Goal: Navigation & Orientation: Find specific page/section

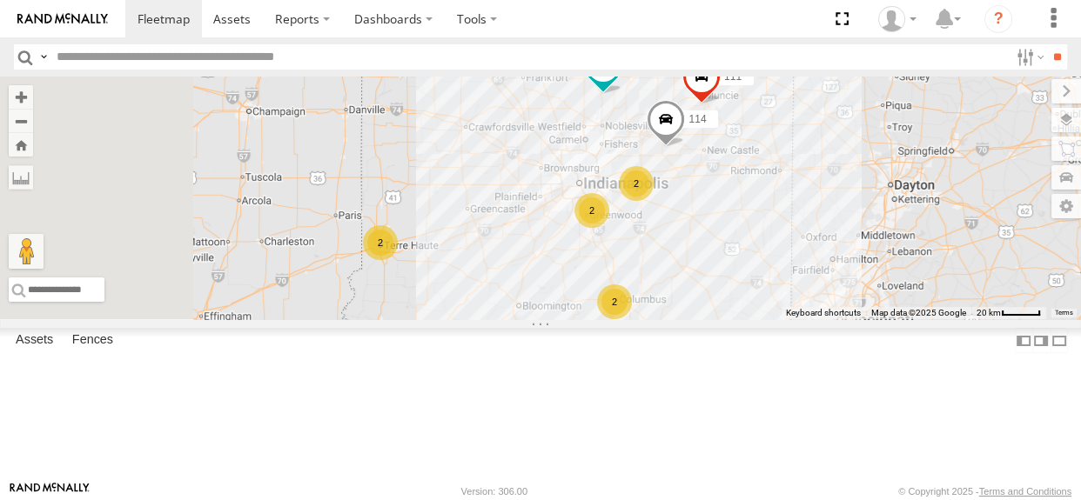
drag, startPoint x: 432, startPoint y: 160, endPoint x: 434, endPoint y: 365, distance: 205.4
click at [0, 0] on div "116 All Assets E [GEOGRAPHIC_DATA] 40.19802 -86.00492 Video 110 All Assets I-65…" at bounding box center [0, 0] width 0 height 0
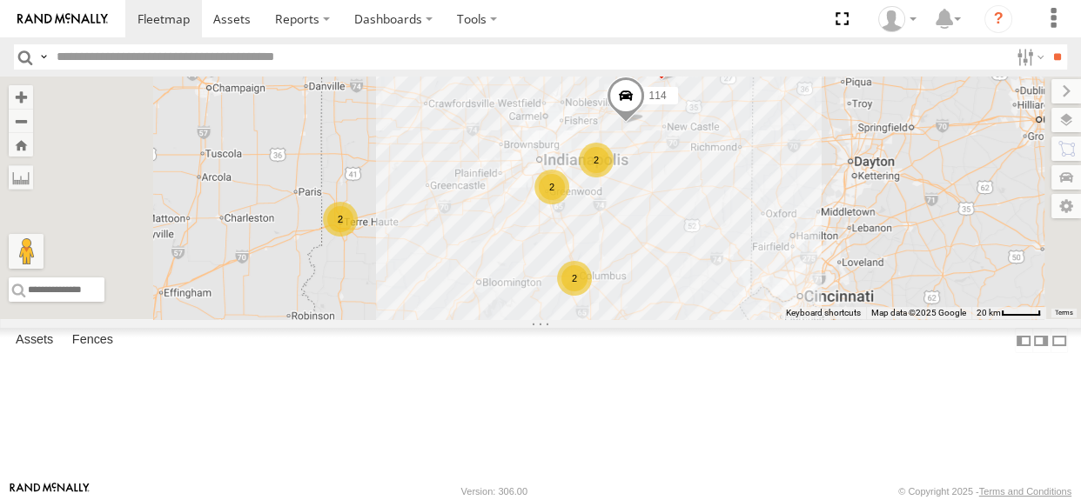
drag, startPoint x: 701, startPoint y: 331, endPoint x: 658, endPoint y: 305, distance: 49.5
click at [658, 305] on div "114 116 2 2 2 2 111" at bounding box center [540, 198] width 1081 height 243
click at [358, 237] on div "2" at bounding box center [340, 219] width 35 height 35
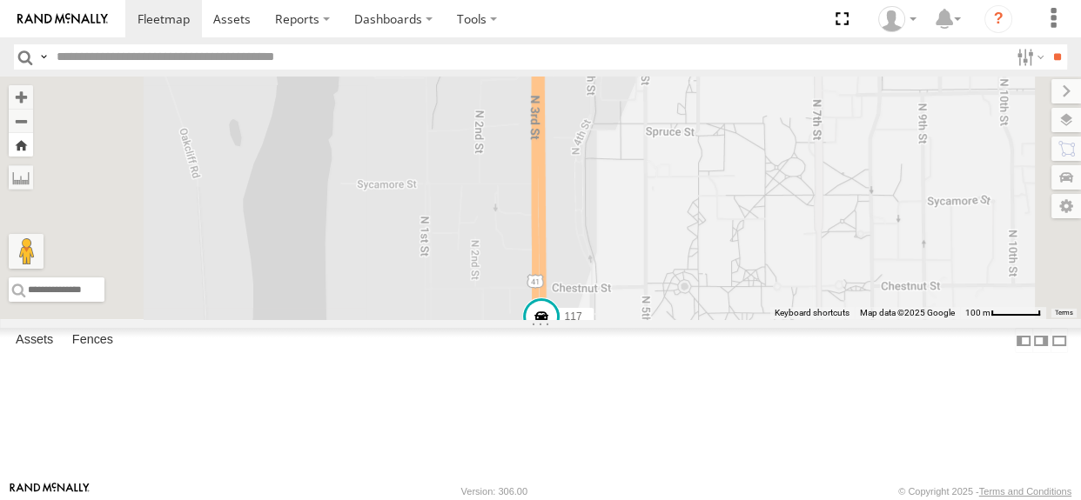
click at [33, 142] on button "Zoom Home" at bounding box center [21, 144] width 24 height 23
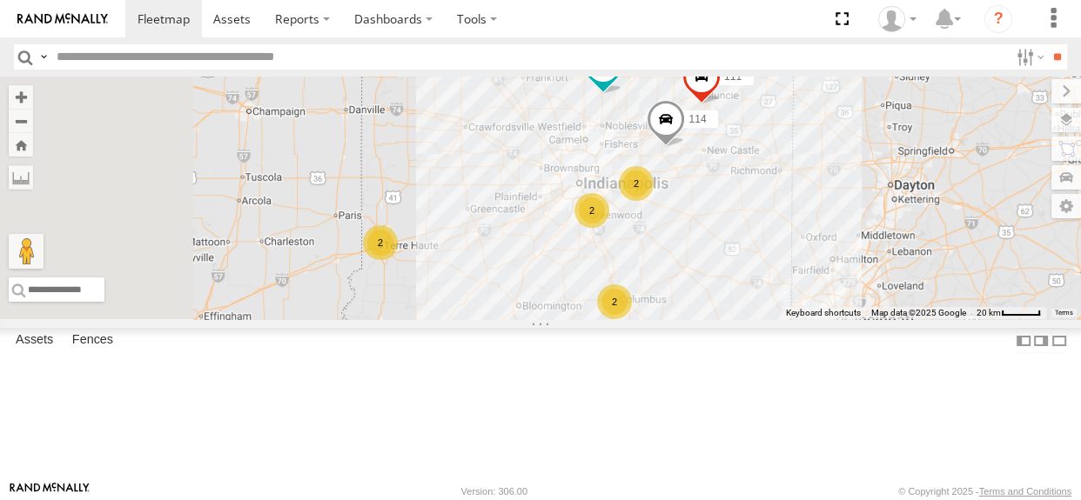
click at [632, 319] on div "2" at bounding box center [614, 302] width 35 height 35
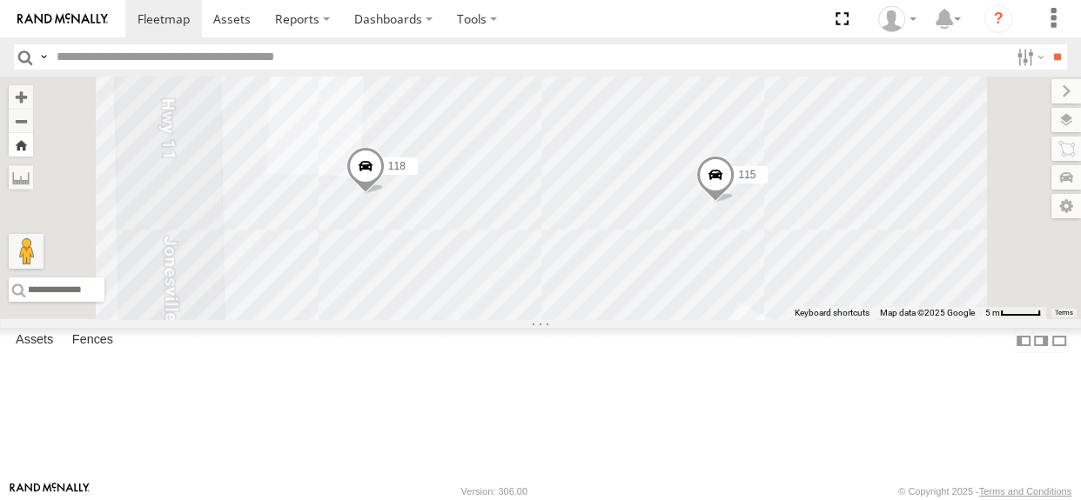
click at [33, 153] on button "Zoom Home" at bounding box center [21, 144] width 24 height 23
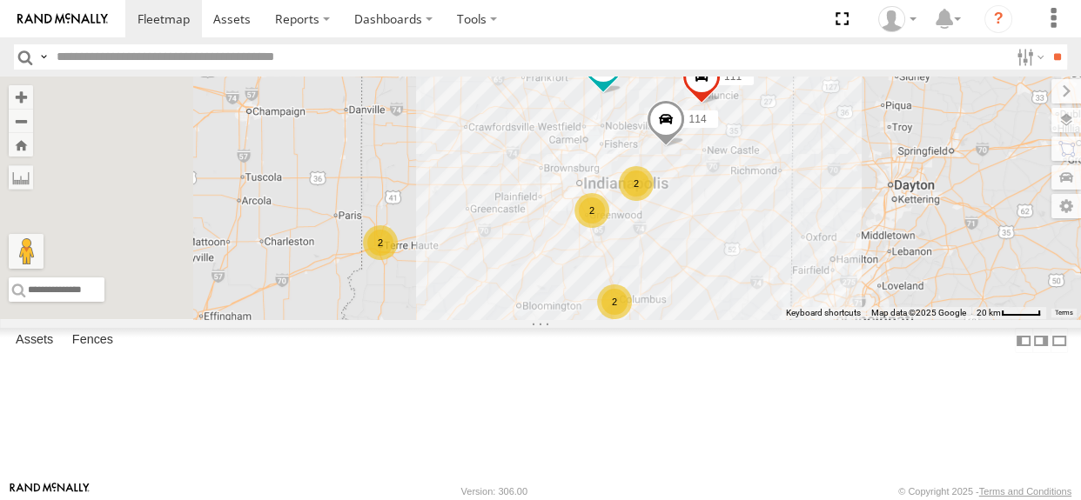
click at [609, 228] on div "2" at bounding box center [591, 210] width 35 height 35
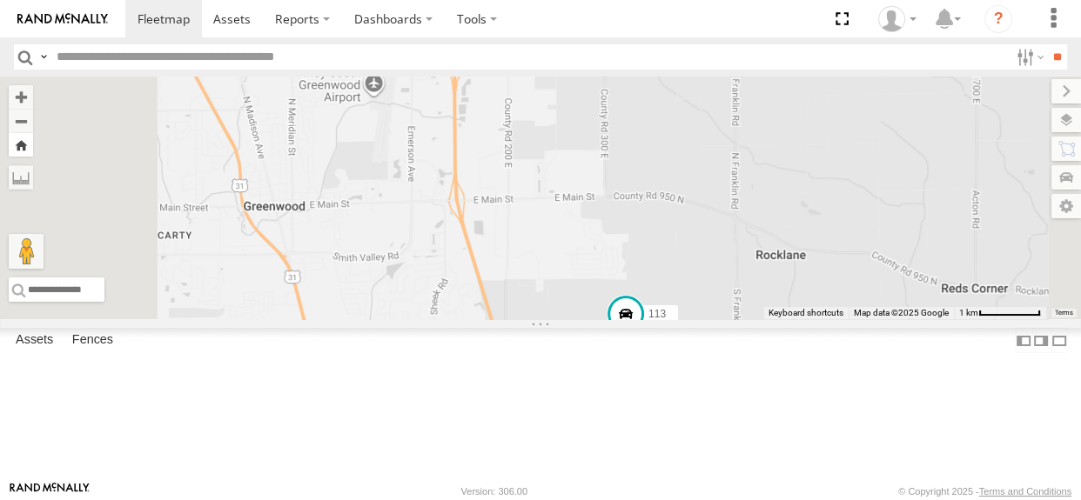
click at [33, 148] on button "Zoom Home" at bounding box center [21, 144] width 24 height 23
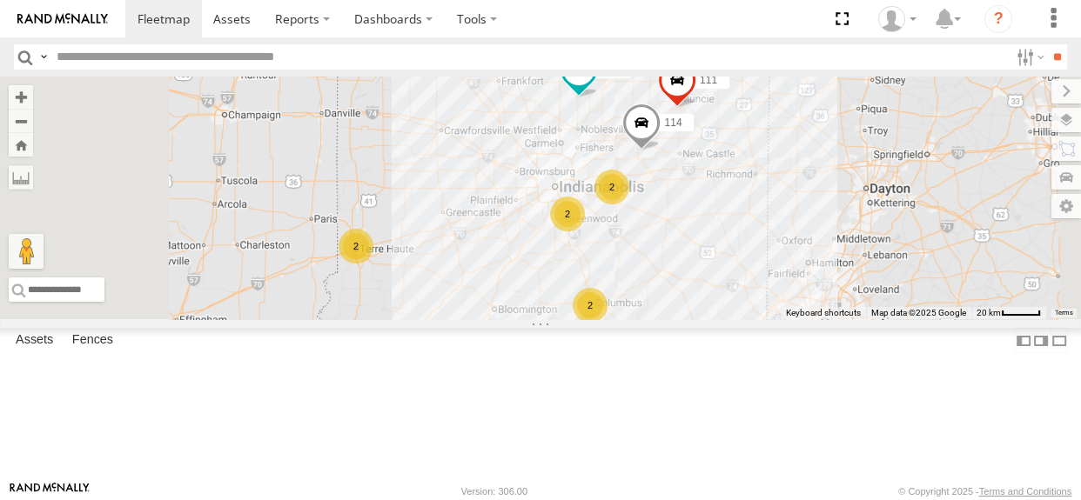
drag, startPoint x: 703, startPoint y: 278, endPoint x: 676, endPoint y: 282, distance: 27.2
click at [676, 282] on div "114 116 2 2 2 2 111" at bounding box center [540, 198] width 1081 height 243
